Goal: Task Accomplishment & Management: Use online tool/utility

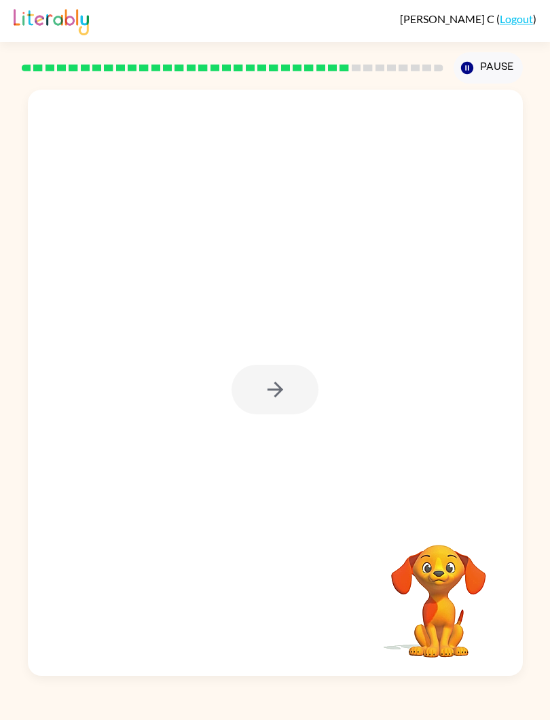
click at [269, 392] on div at bounding box center [275, 390] width 87 height 50
click at [281, 382] on icon "button" at bounding box center [275, 389] width 24 height 24
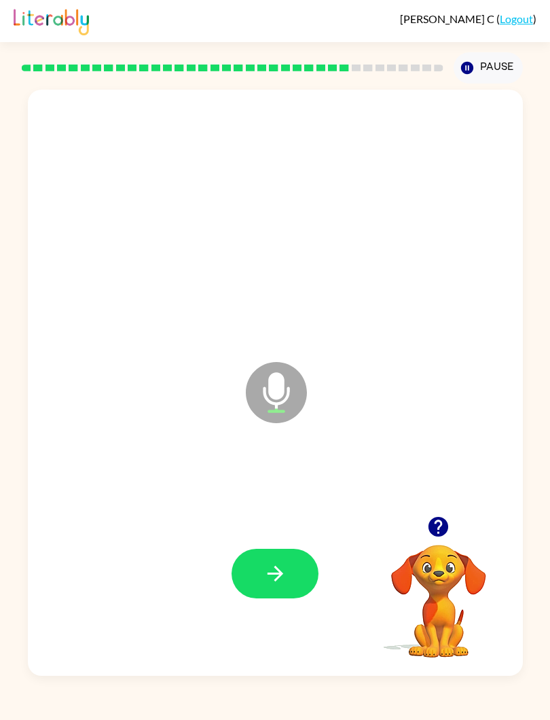
click at [300, 564] on button "button" at bounding box center [275, 574] width 87 height 50
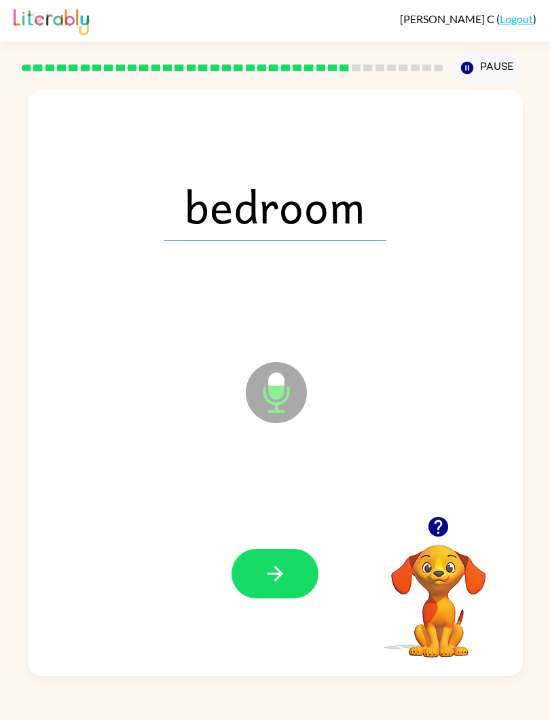
click at [274, 587] on button "button" at bounding box center [275, 574] width 87 height 50
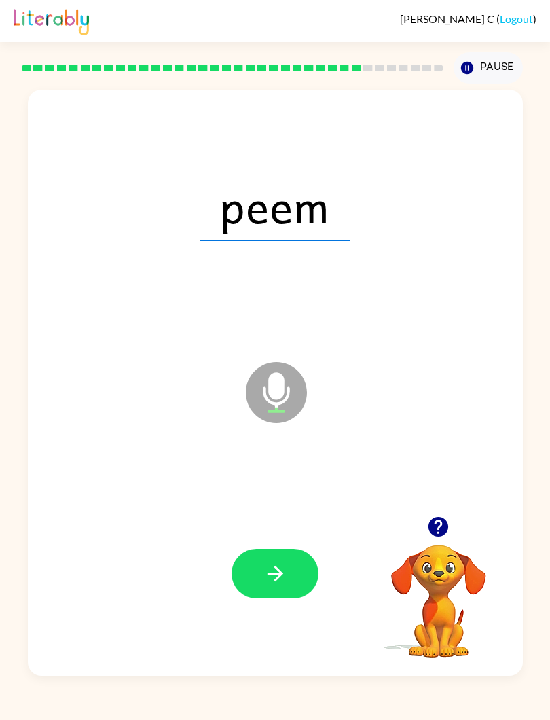
click at [287, 574] on button "button" at bounding box center [275, 574] width 87 height 50
click at [274, 564] on icon "button" at bounding box center [275, 573] width 24 height 24
click at [279, 563] on icon "button" at bounding box center [275, 573] width 24 height 24
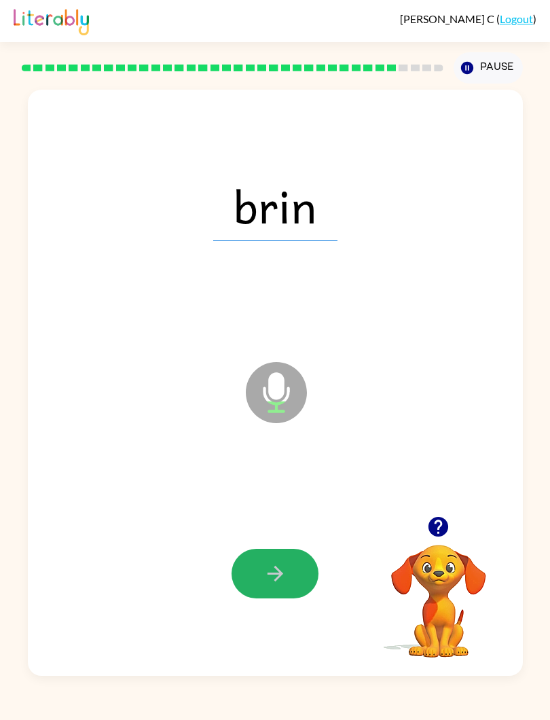
click at [299, 569] on button "button" at bounding box center [275, 574] width 87 height 50
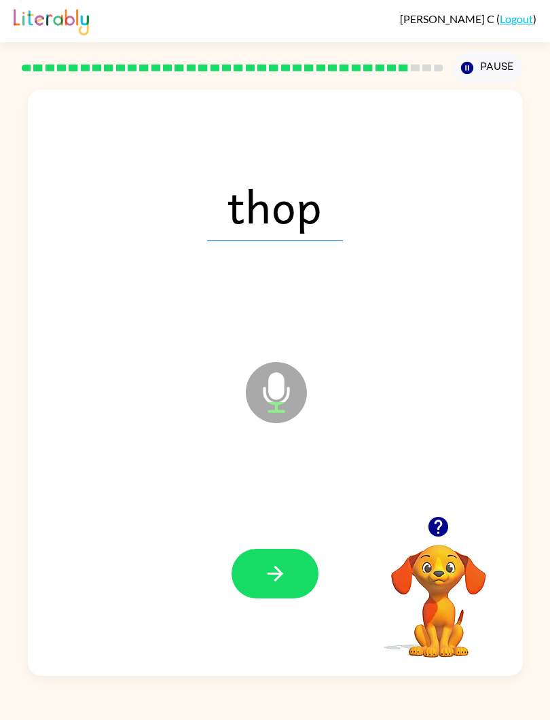
click at [284, 574] on icon "button" at bounding box center [275, 573] width 24 height 24
click at [298, 581] on button "button" at bounding box center [275, 574] width 87 height 50
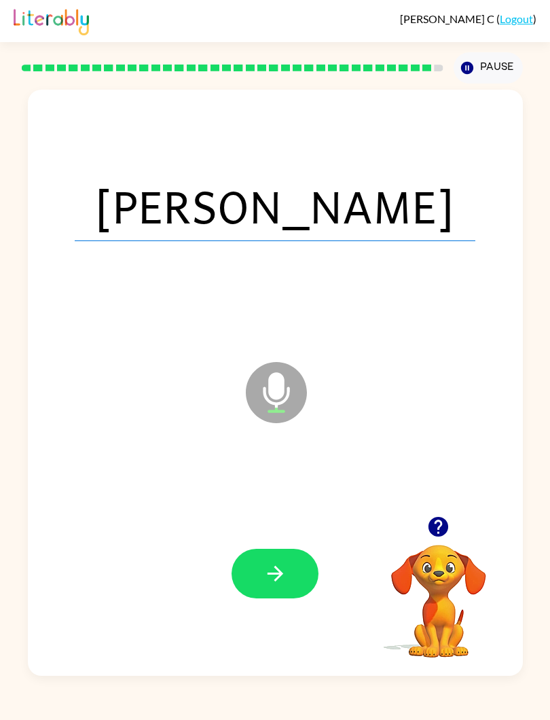
click at [272, 570] on icon "button" at bounding box center [275, 573] width 24 height 24
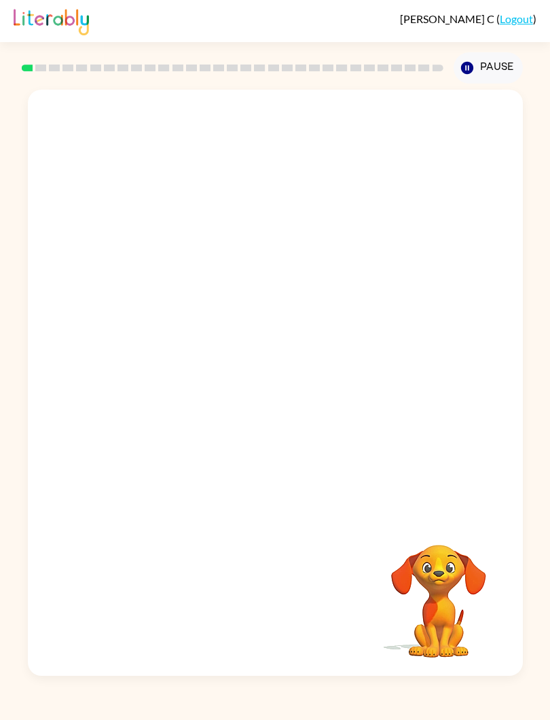
click at [65, 22] on img at bounding box center [51, 20] width 75 height 30
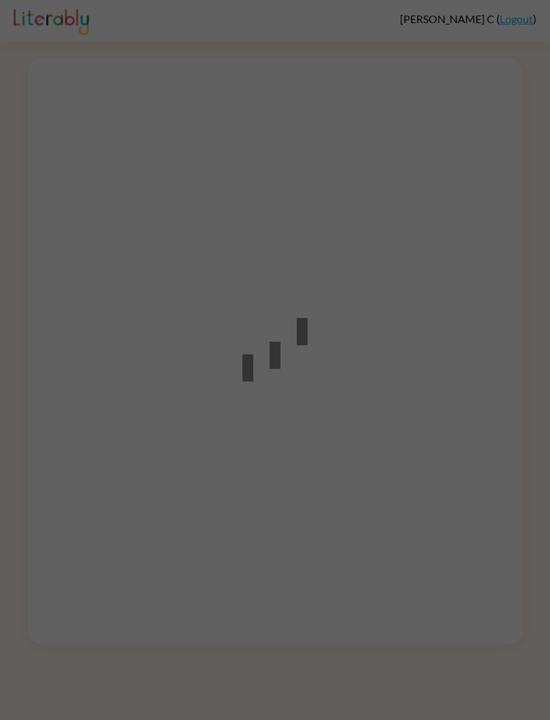
click at [213, 209] on div at bounding box center [275, 360] width 550 height 720
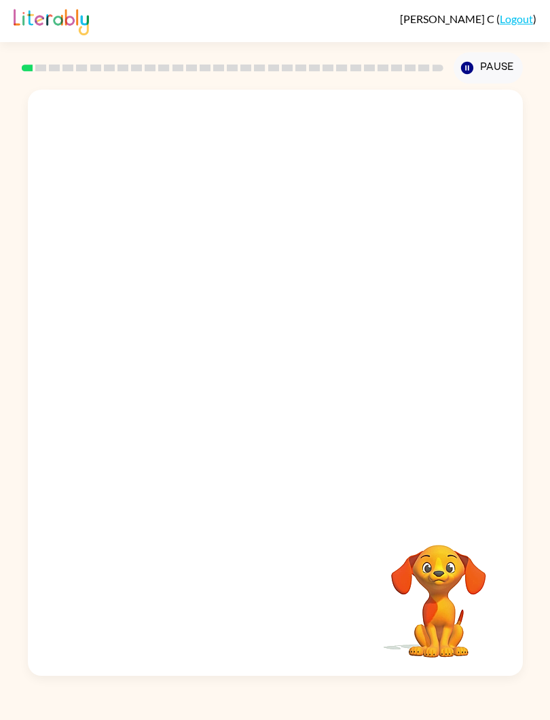
click at [463, 65] on icon "button" at bounding box center [467, 68] width 12 height 12
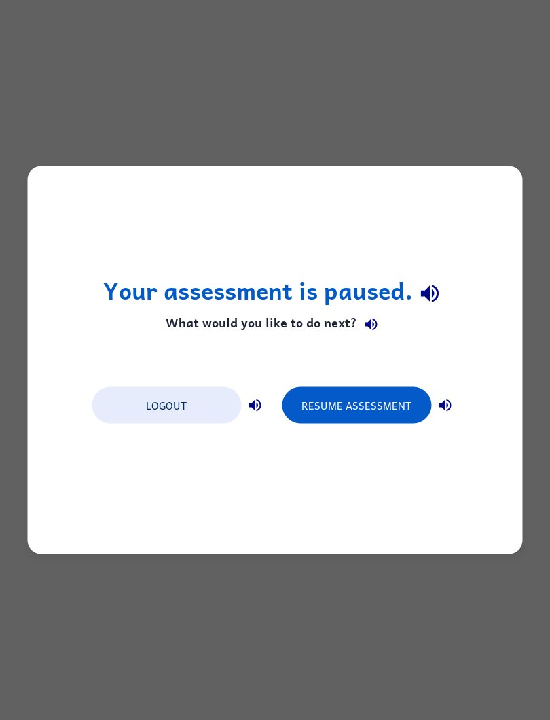
click at [200, 399] on button "Logout" at bounding box center [166, 405] width 149 height 37
